Goal: Information Seeking & Learning: Learn about a topic

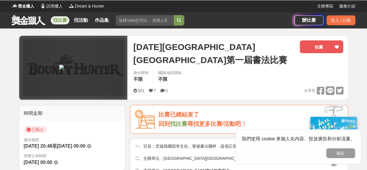
click at [61, 18] on link "找比賽" at bounding box center [60, 20] width 19 height 8
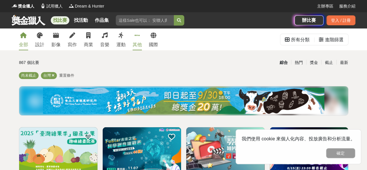
click at [138, 44] on div "其他" at bounding box center [137, 44] width 9 height 7
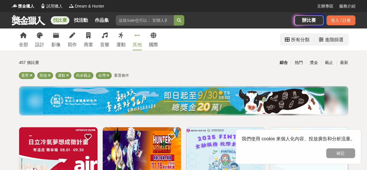
click at [334, 40] on div "進階篩選" at bounding box center [334, 40] width 19 height 12
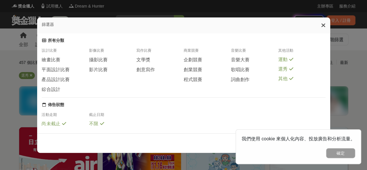
click at [289, 76] on div "其他" at bounding box center [301, 79] width 47 height 6
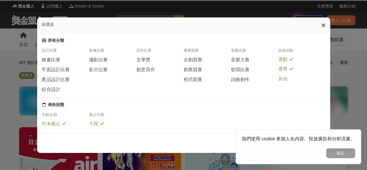
click at [288, 76] on div "其他" at bounding box center [301, 79] width 47 height 6
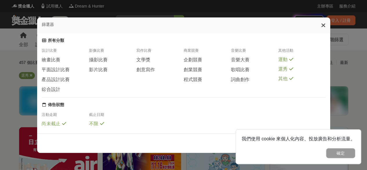
click at [324, 25] on icon at bounding box center [324, 25] width 4 height 6
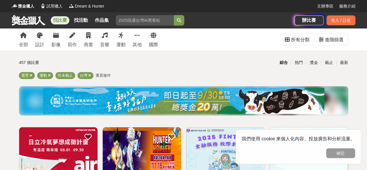
click at [160, 24] on input "search" at bounding box center [145, 20] width 58 height 10
type input "書法比賽"
click at [174, 15] on button "submit" at bounding box center [179, 20] width 10 height 10
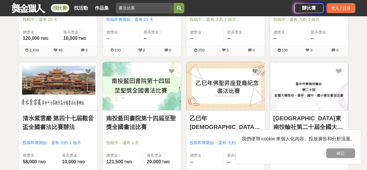
scroll to position [203, 0]
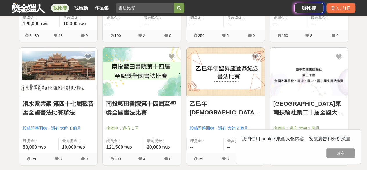
click at [76, 80] on img at bounding box center [58, 71] width 78 height 49
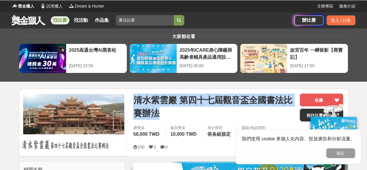
drag, startPoint x: 133, startPoint y: 96, endPoint x: 258, endPoint y: 116, distance: 126.6
click at [258, 116] on div "清水紫雲巖 第四十七屆觀音盃全國書法比賽辦法 收藏 前往比賽網站 總獎金 58,000 TWD 最高獎金 10,000 TWD 身分限制 依各組規定 國籍/地…" at bounding box center [239, 122] width 220 height 67
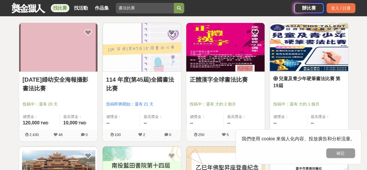
scroll to position [116, 0]
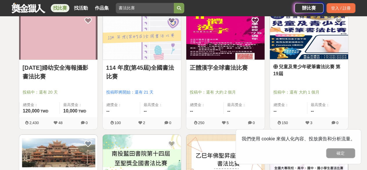
click at [62, 49] on img at bounding box center [58, 35] width 78 height 49
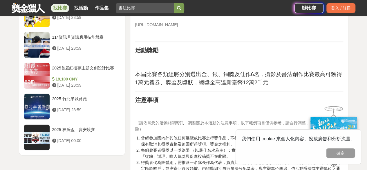
scroll to position [697, 0]
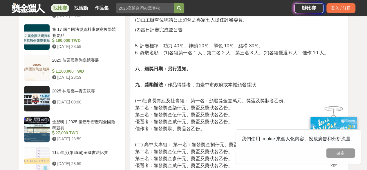
scroll to position [581, 0]
